Goal: Information Seeking & Learning: Learn about a topic

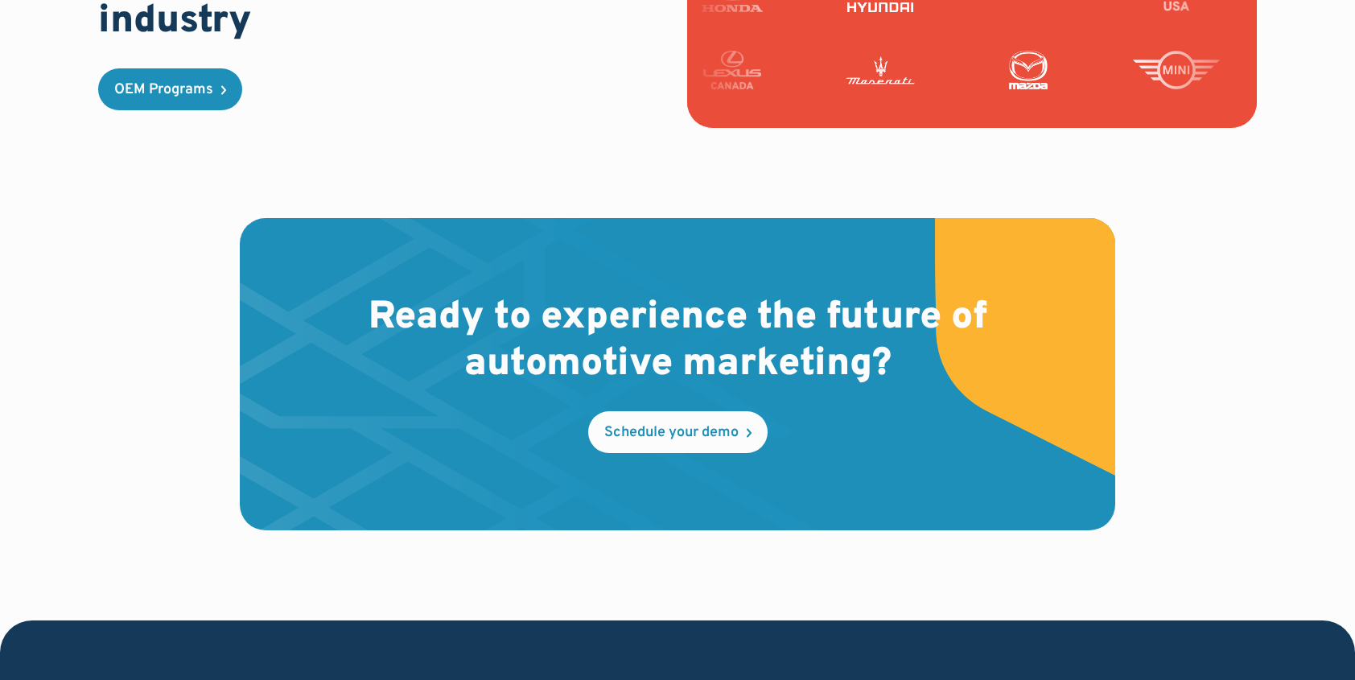
scroll to position [4946, 0]
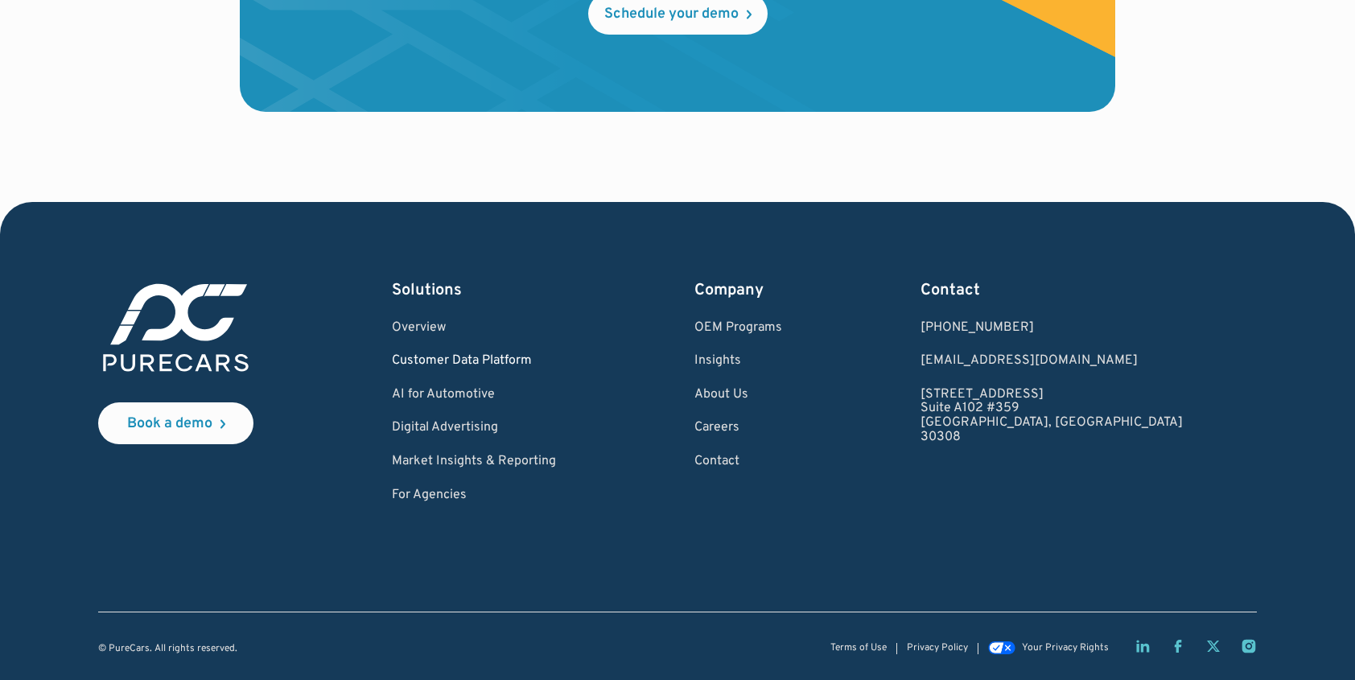
click at [522, 361] on link "Customer Data Platform" at bounding box center [474, 361] width 164 height 14
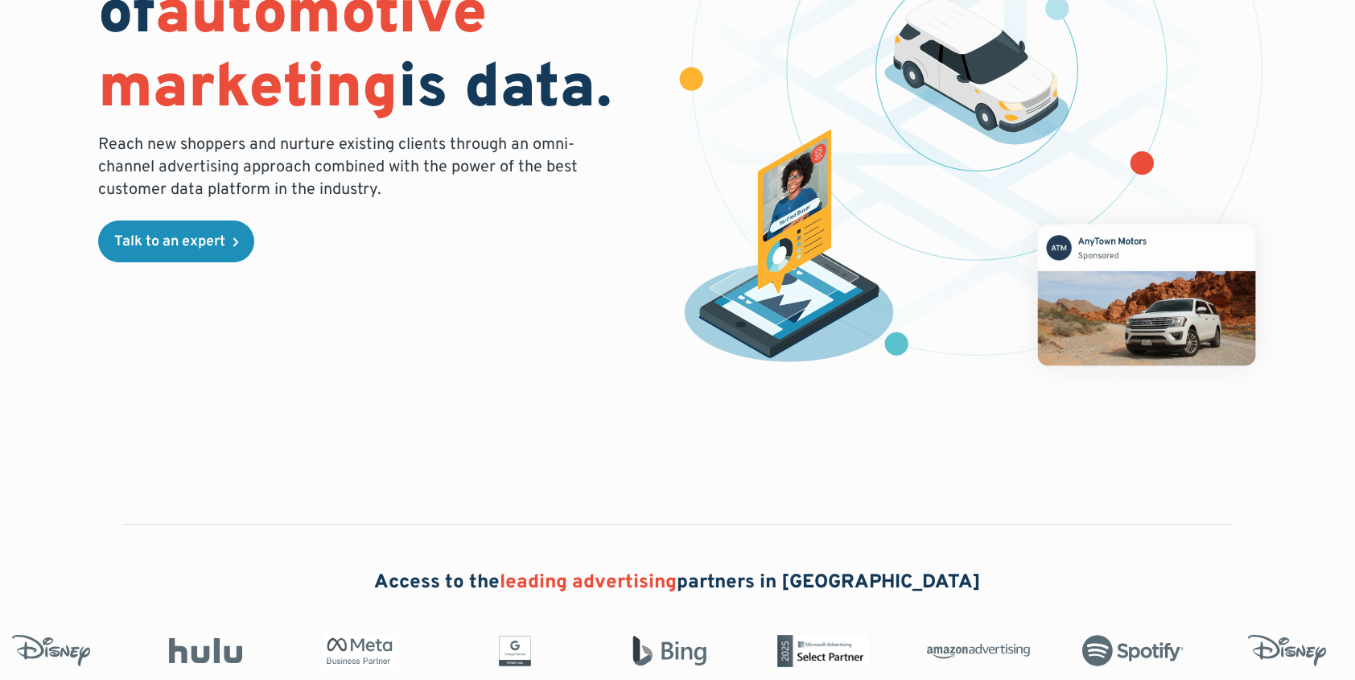
scroll to position [341, 0]
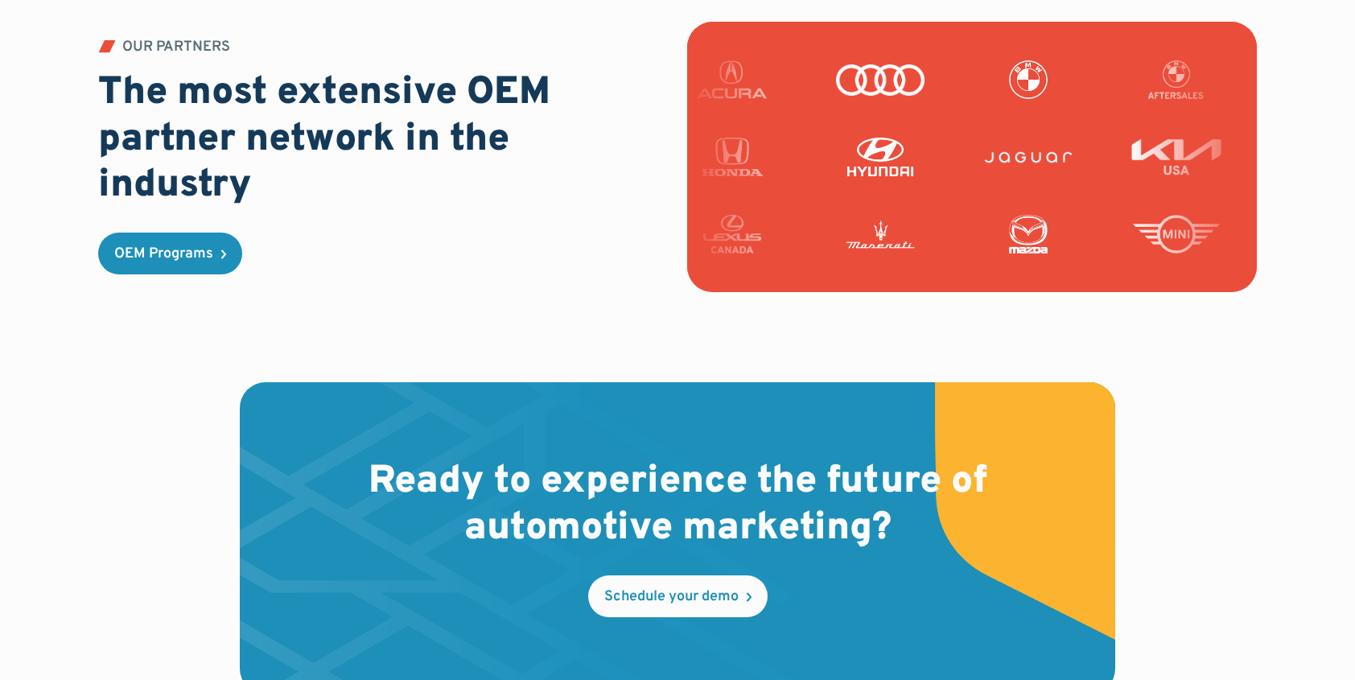
scroll to position [4852, 0]
